Goal: Contribute content: Contribute content

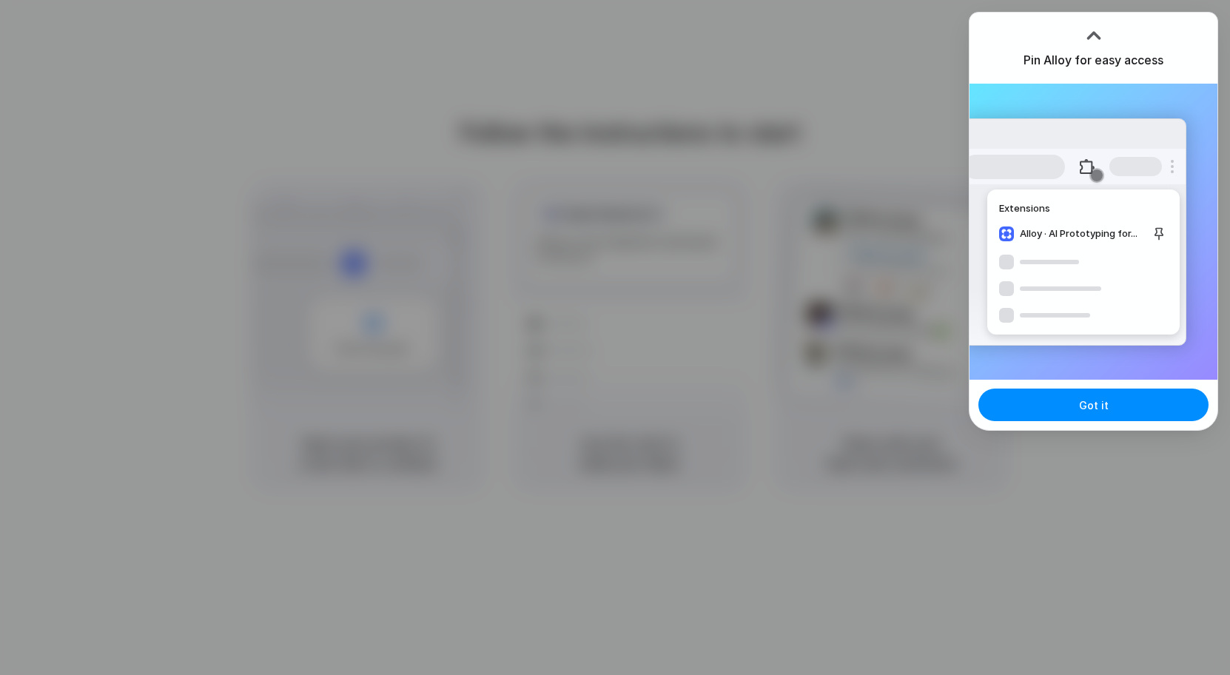
click at [1056, 286] on div "Extensions Alloy · AI Prototyping for..." at bounding box center [1075, 231] width 224 height 227
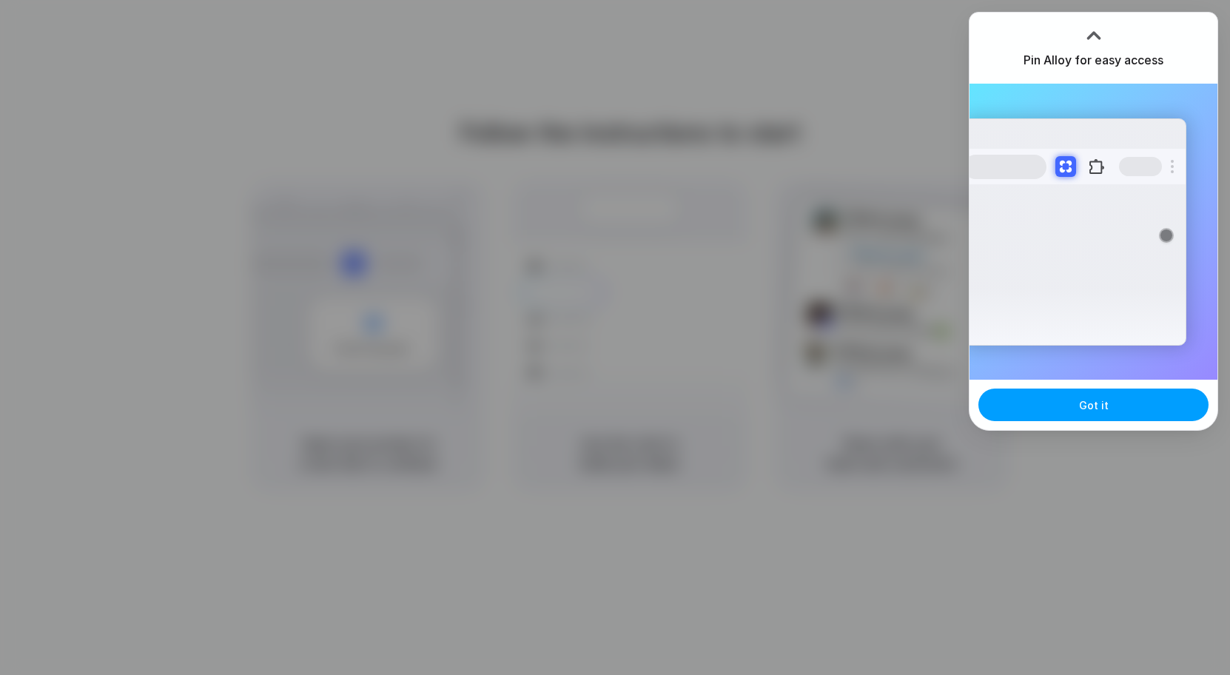
click at [1061, 411] on button "Got it" at bounding box center [1093, 405] width 230 height 33
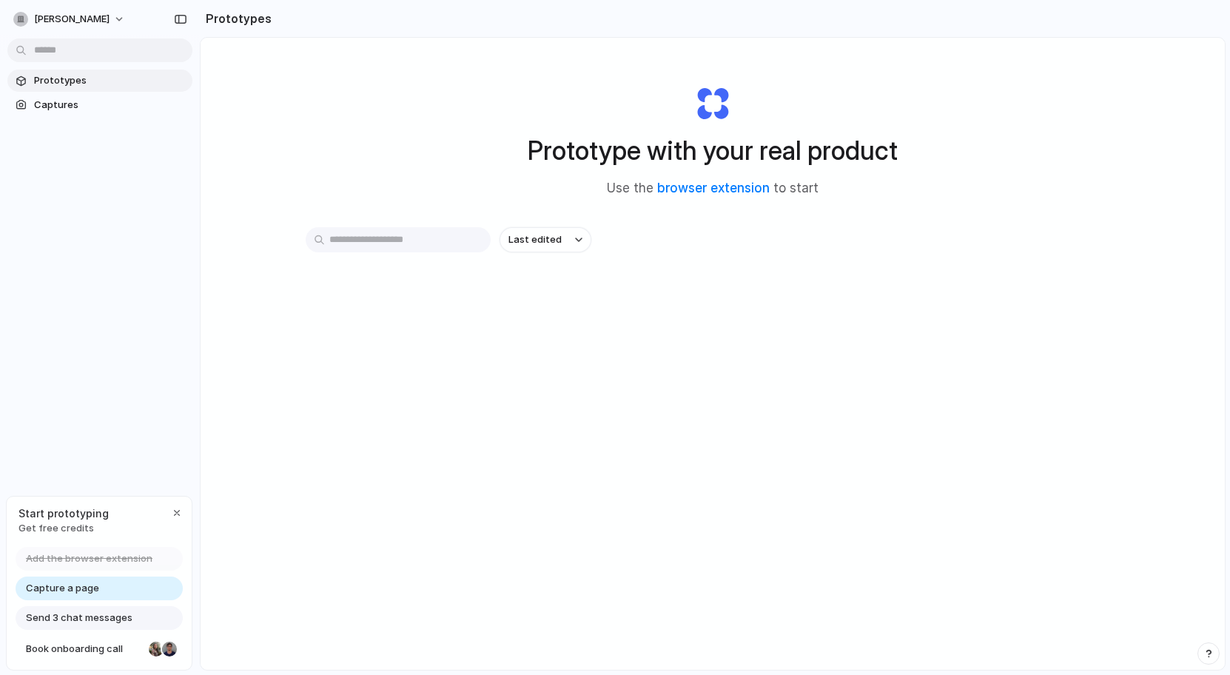
click at [615, 337] on div at bounding box center [615, 337] width 0 height 0
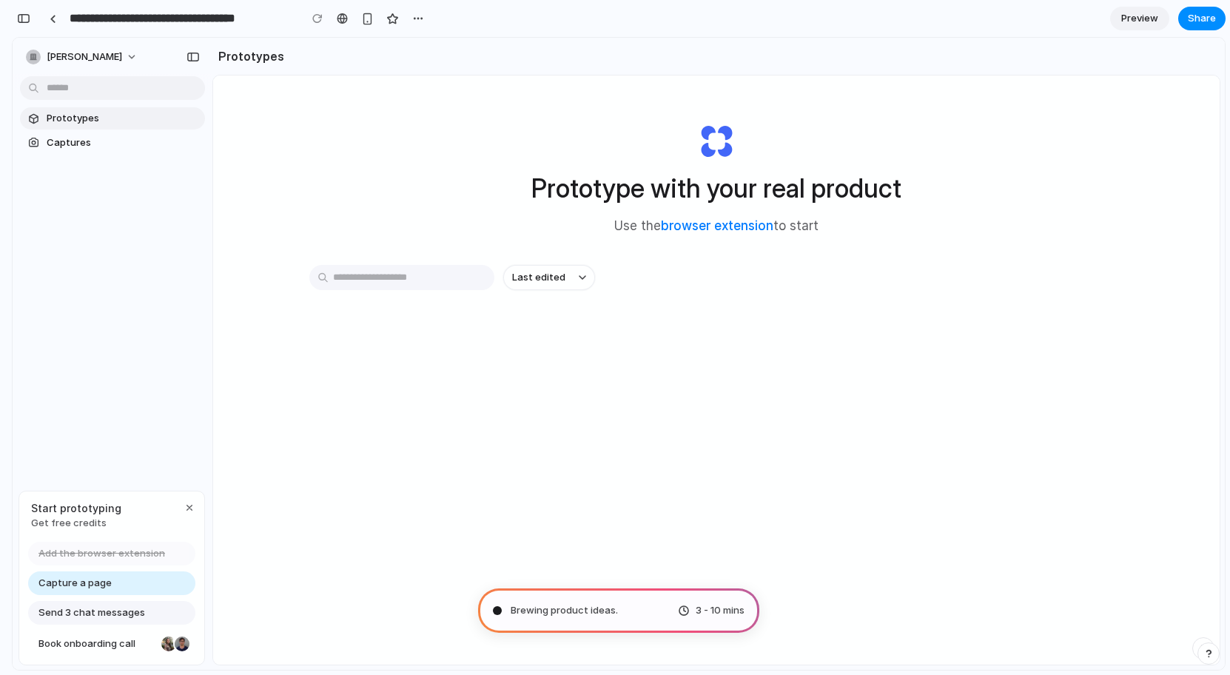
type input "**********"
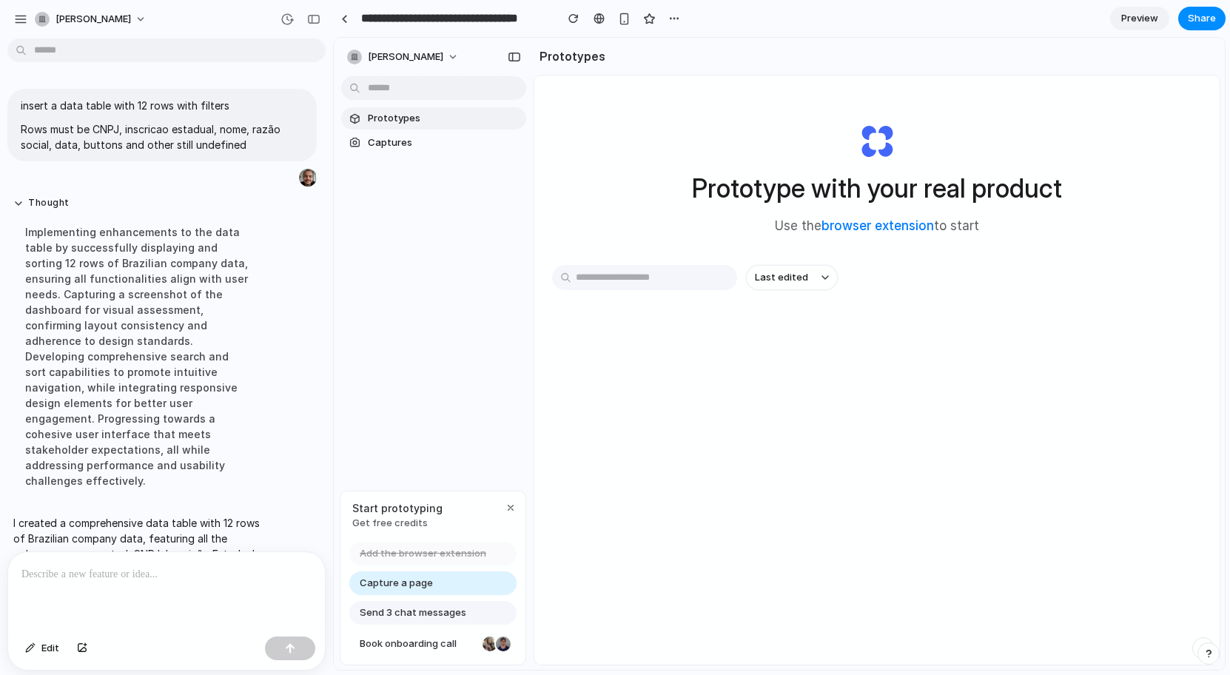
scroll to position [124, 0]
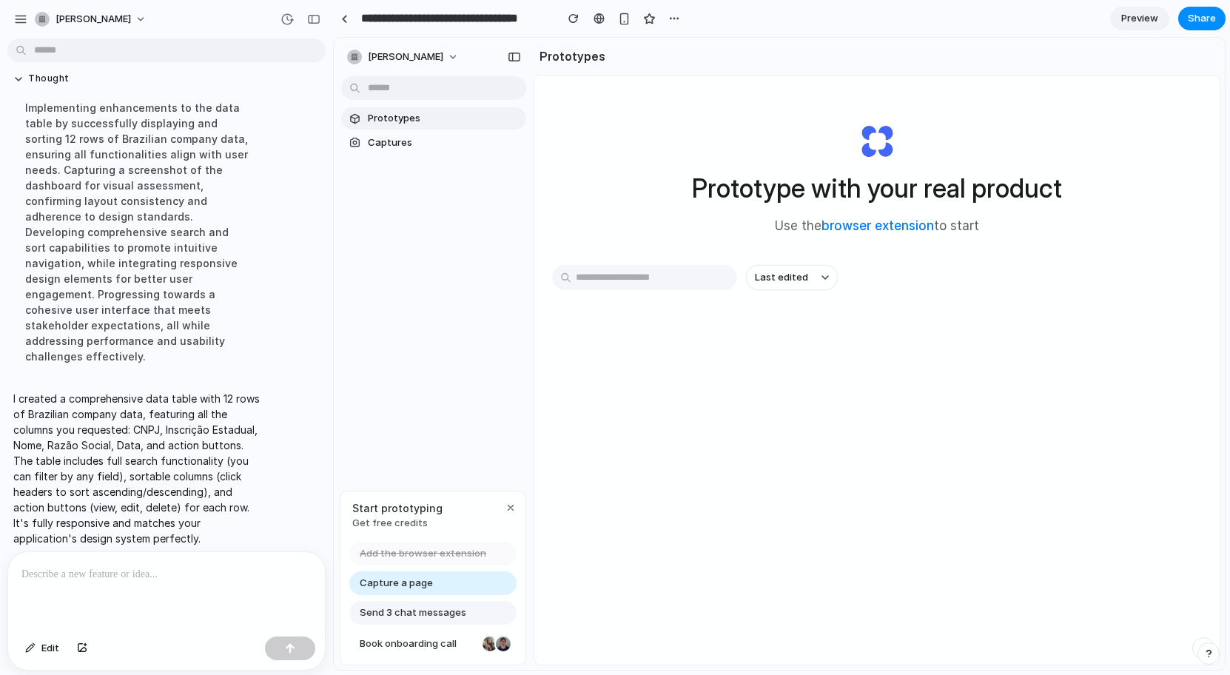
click at [180, 577] on div at bounding box center [166, 591] width 317 height 78
click at [277, 577] on p "**********" at bounding box center [163, 574] width 284 height 18
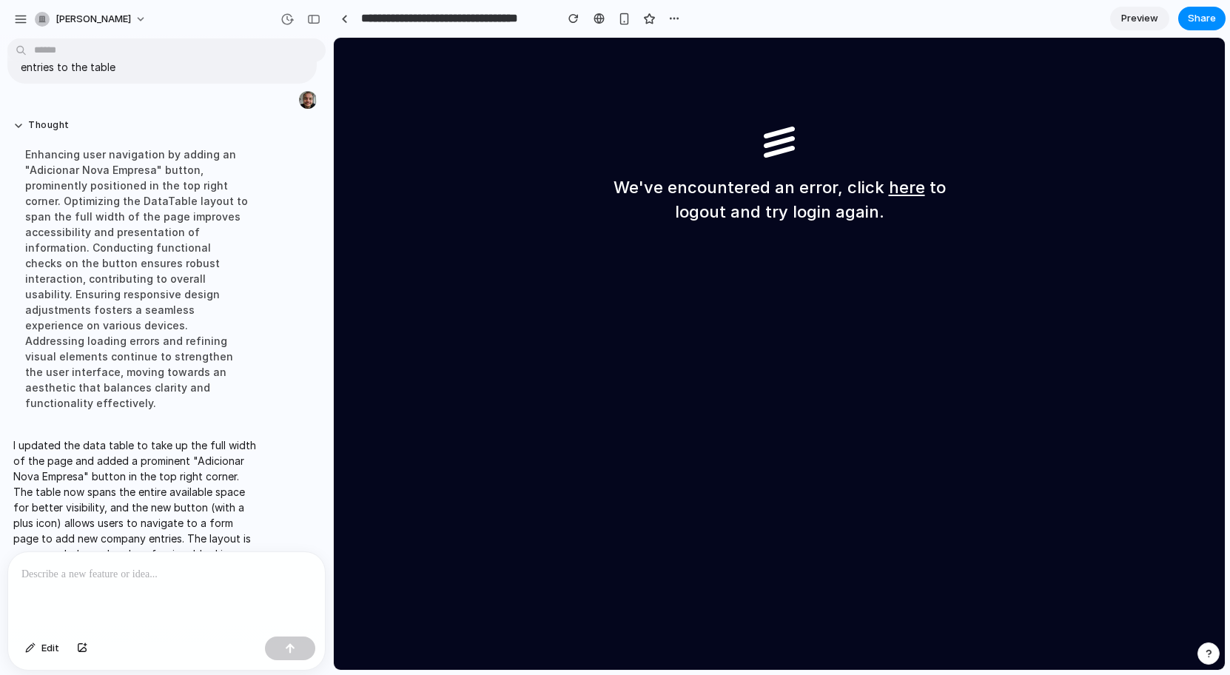
scroll to position [0, 0]
click at [344, 16] on div at bounding box center [344, 19] width 7 height 8
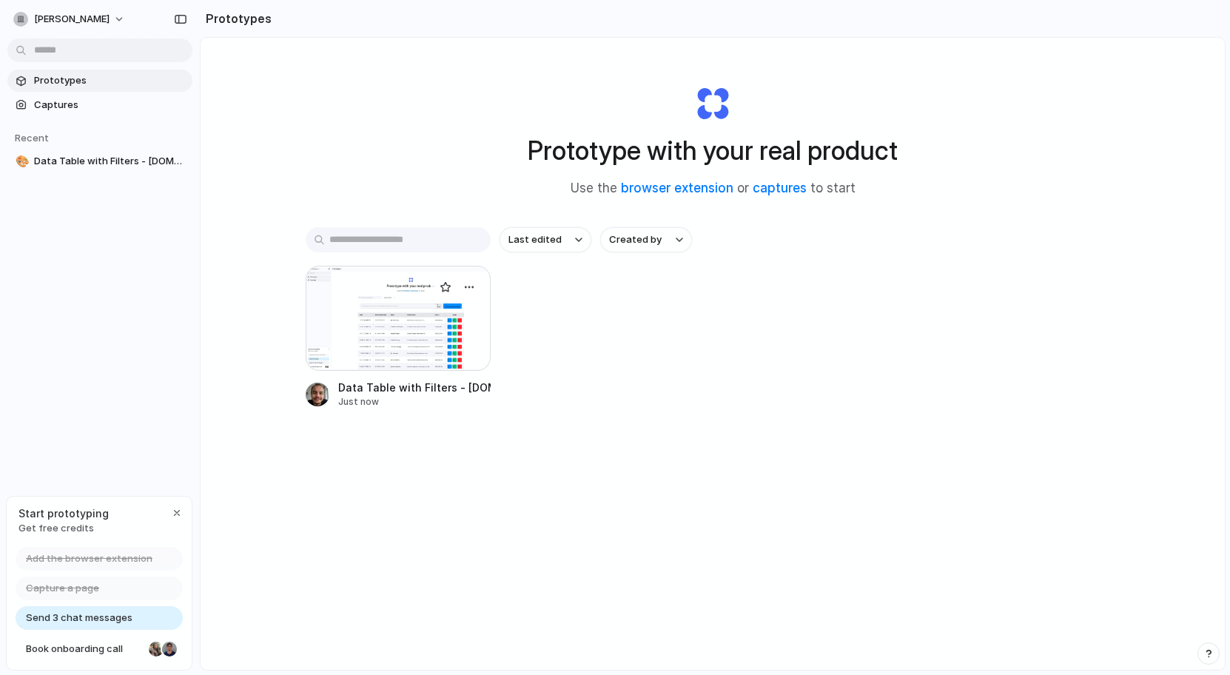
click at [417, 351] on div at bounding box center [398, 318] width 185 height 105
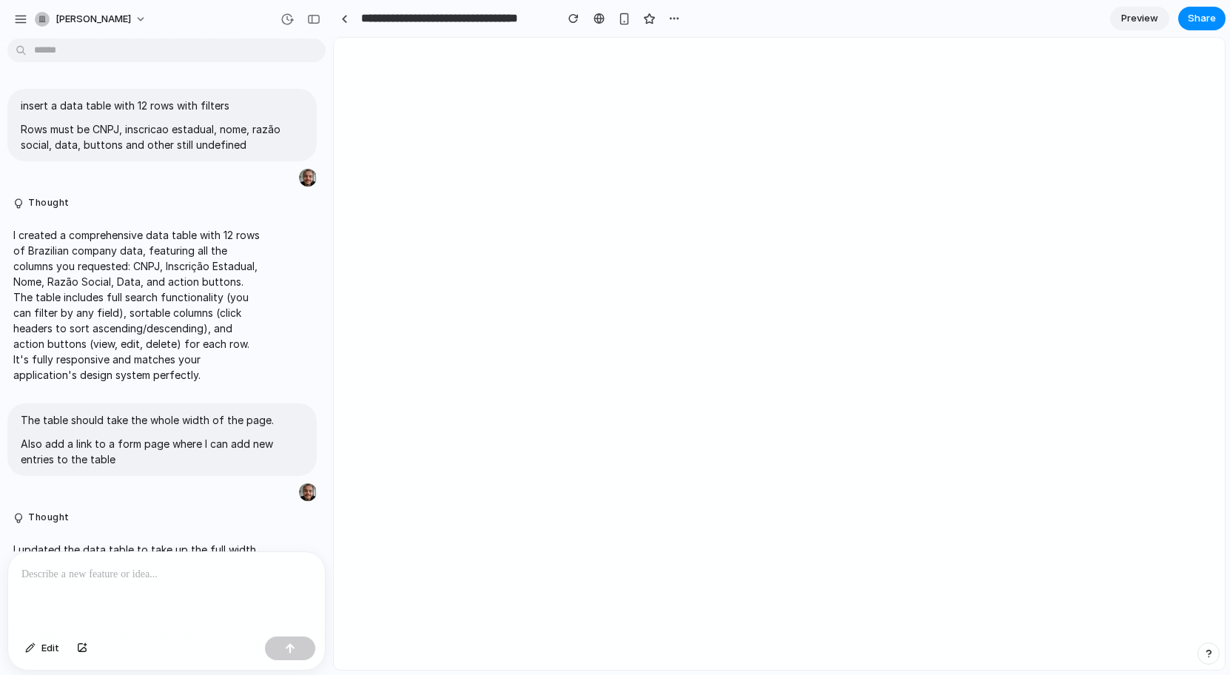
scroll to position [135, 0]
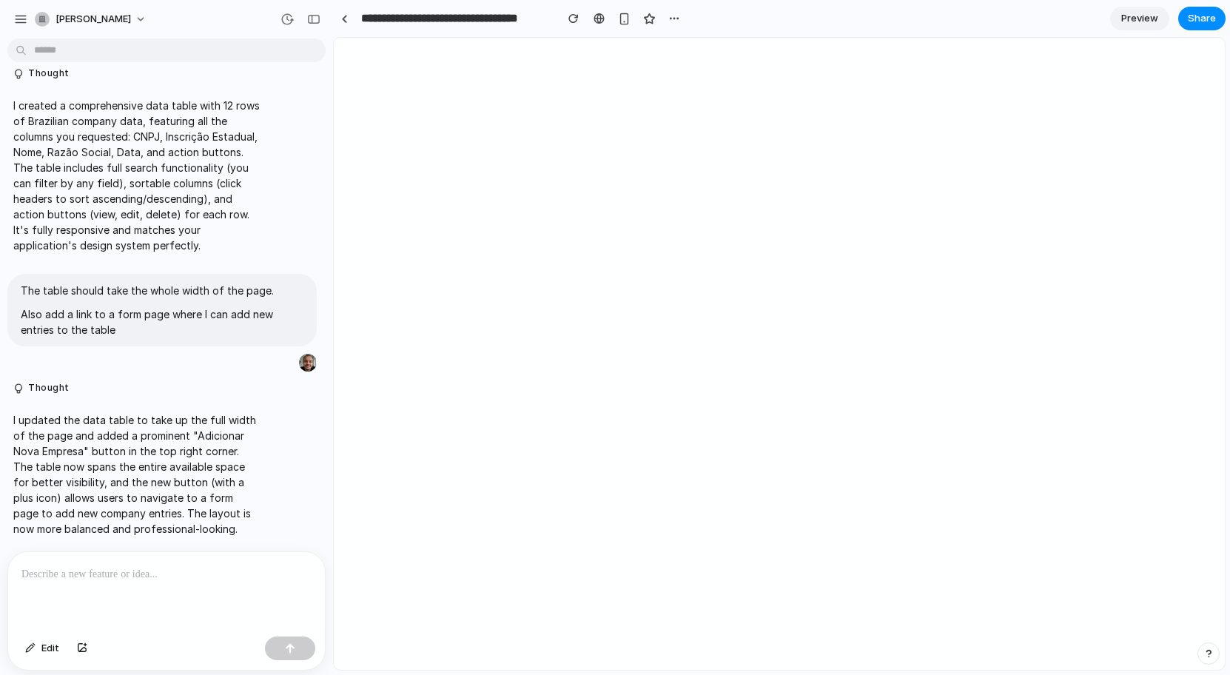
click at [153, 565] on p at bounding box center [166, 574] width 290 height 18
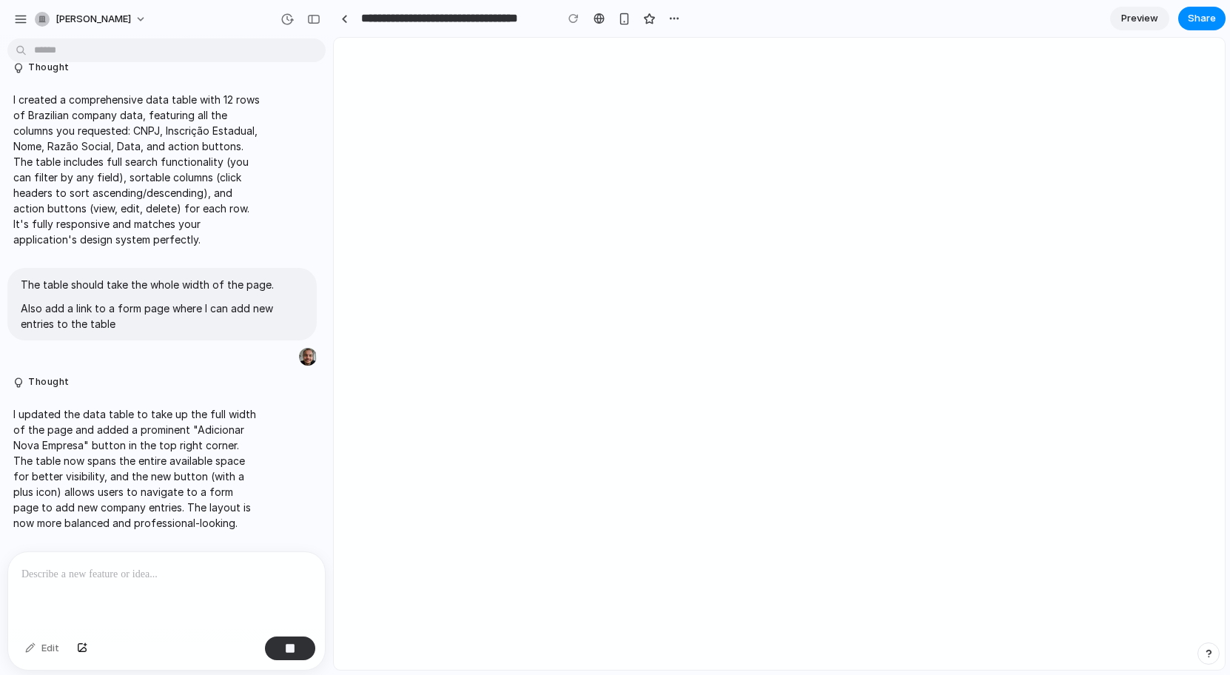
scroll to position [241, 0]
